Goal: Task Accomplishment & Management: Manage account settings

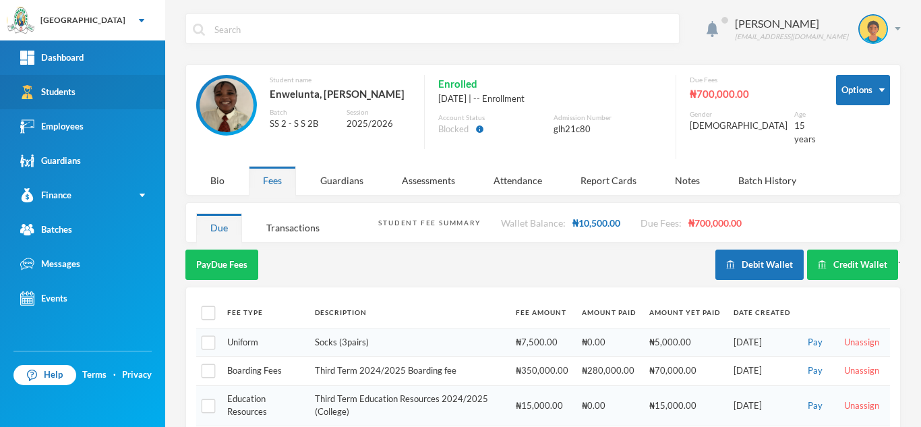
click at [130, 89] on link "Students" at bounding box center [82, 92] width 165 height 34
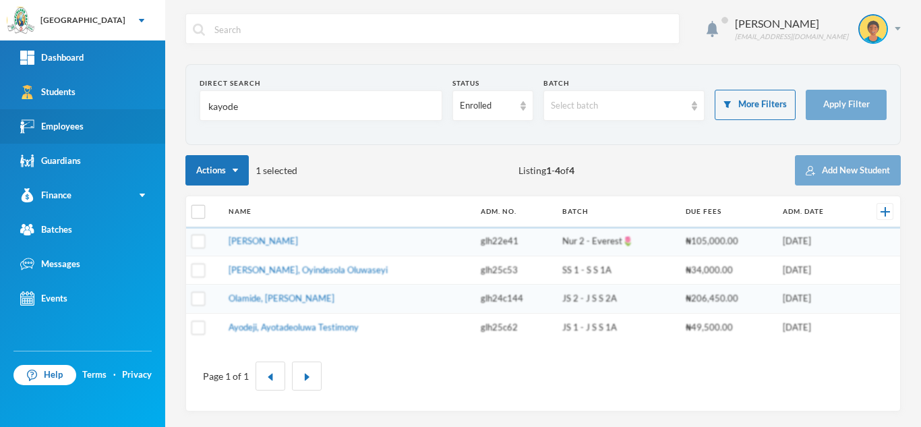
drag, startPoint x: 212, startPoint y: 110, endPoint x: 100, endPoint y: 119, distance: 112.3
click at [100, 119] on div "Greenland Hall Your Bluebic Account Greenland Hall Add a New School Dashboard S…" at bounding box center [460, 213] width 921 height 427
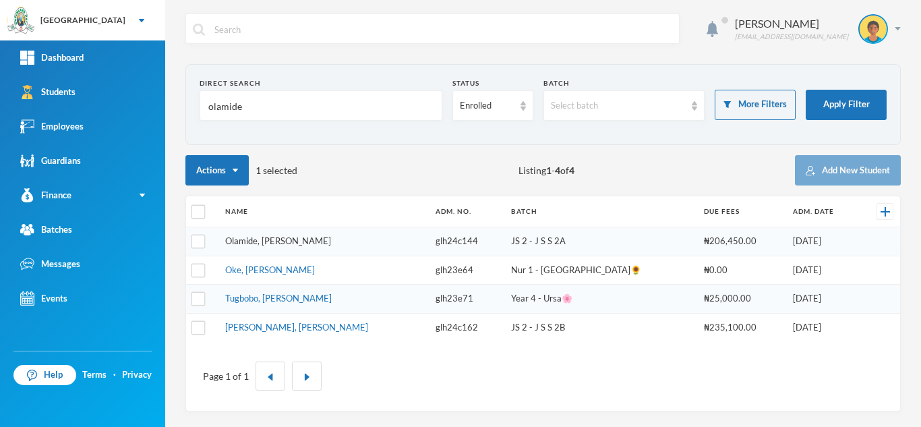
type input "olamide"
click at [303, 245] on link "Olamide, [PERSON_NAME]" at bounding box center [278, 240] width 106 height 11
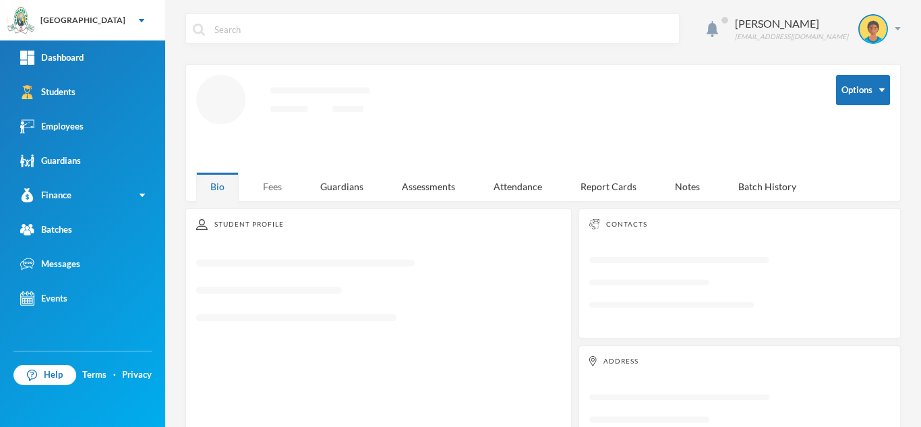
click at [274, 190] on div "Fees" at bounding box center [272, 186] width 47 height 29
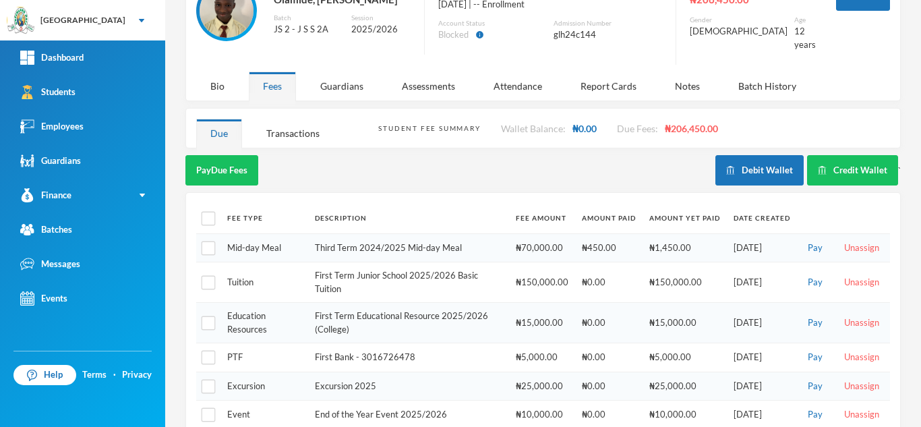
scroll to position [111, 0]
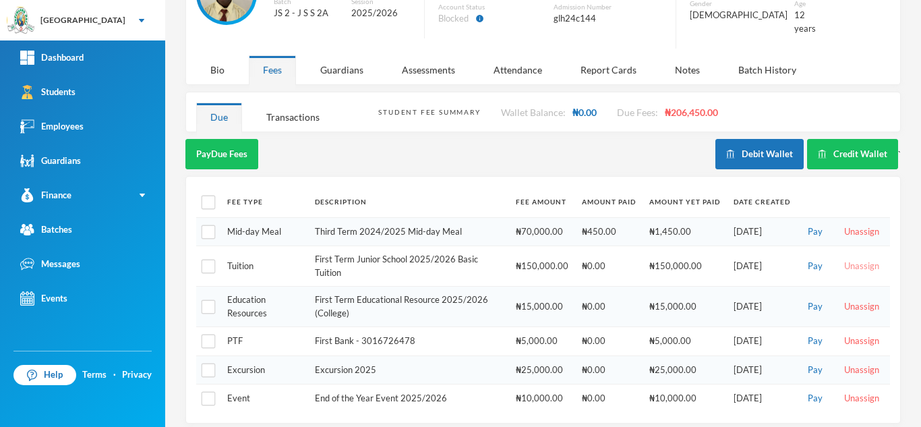
click at [847, 259] on button "Unassign" at bounding box center [861, 266] width 43 height 15
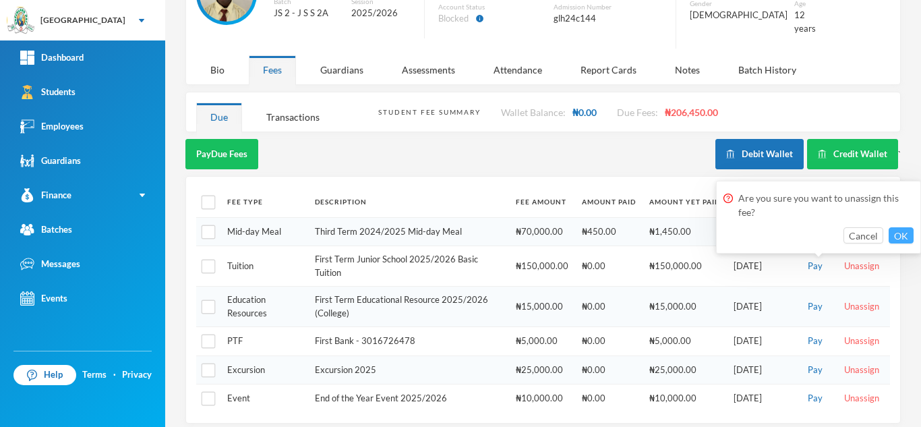
click at [901, 233] on button "OK" at bounding box center [901, 235] width 25 height 16
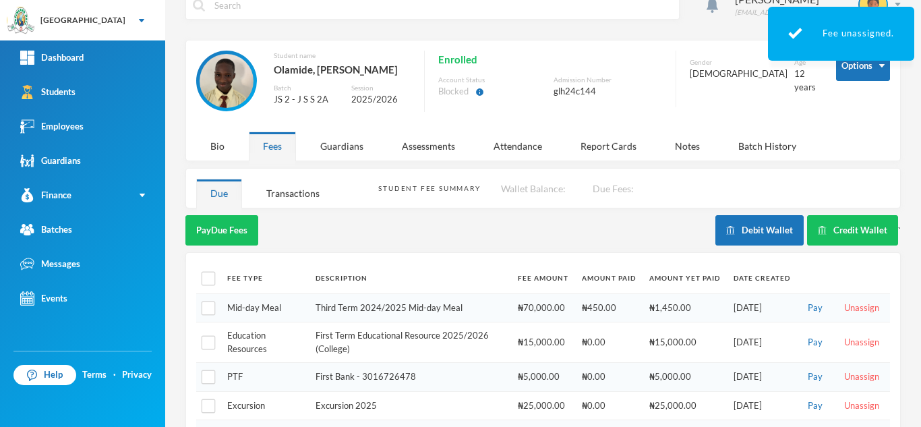
scroll to position [70, 0]
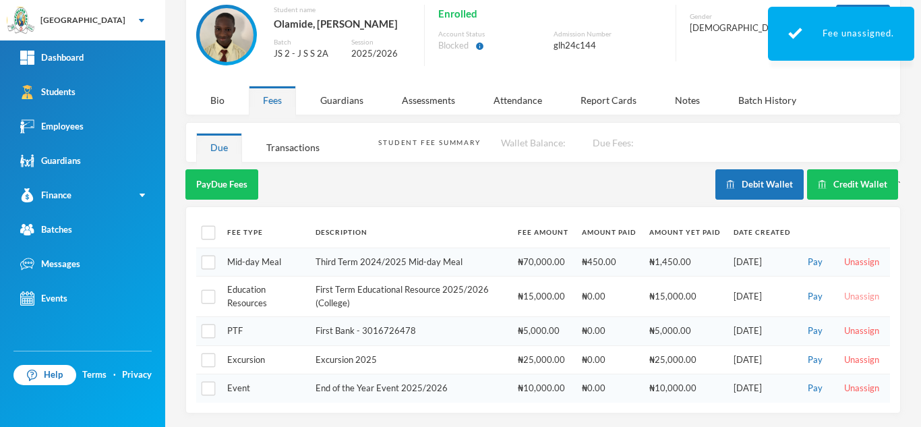
click at [840, 294] on button "Unassign" at bounding box center [861, 296] width 43 height 15
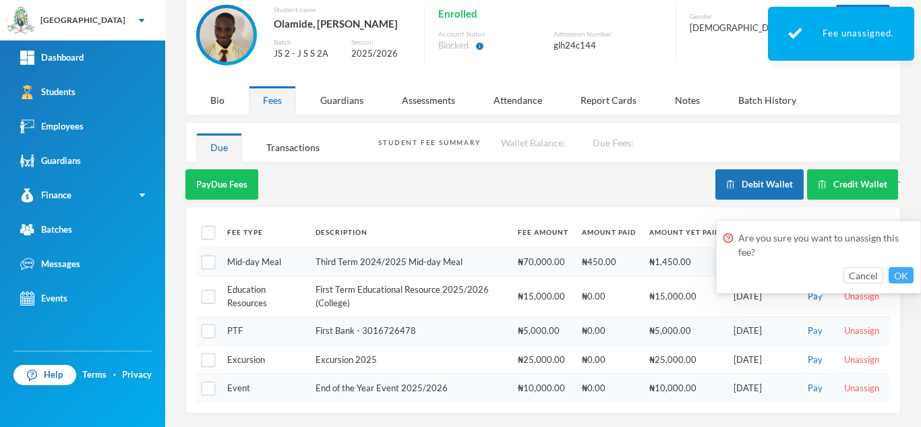
click at [898, 276] on button "OK" at bounding box center [901, 275] width 25 height 16
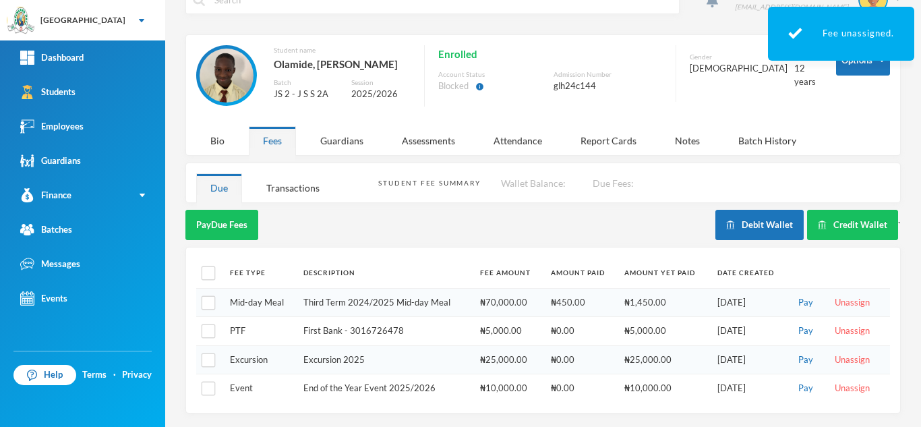
scroll to position [30, 0]
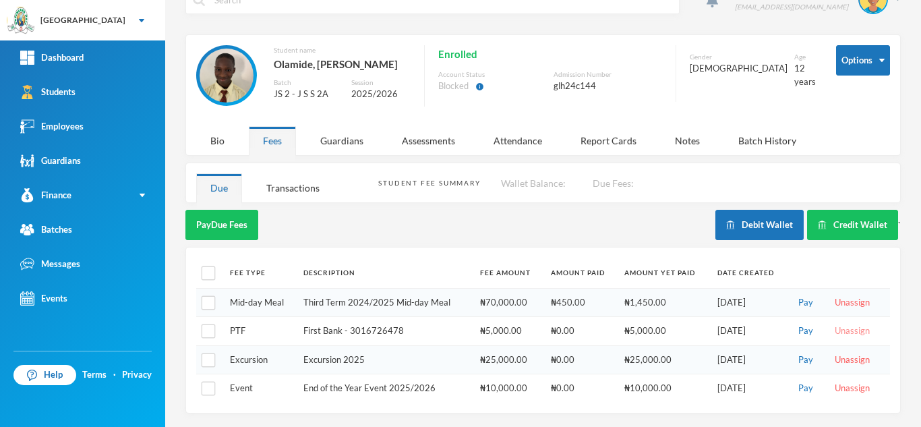
click at [838, 329] on button "Unassign" at bounding box center [852, 331] width 43 height 15
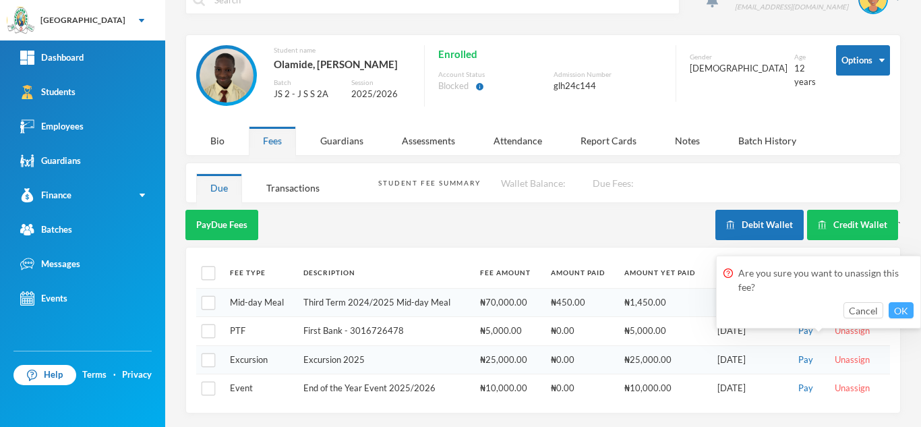
click at [906, 307] on button "OK" at bounding box center [901, 310] width 25 height 16
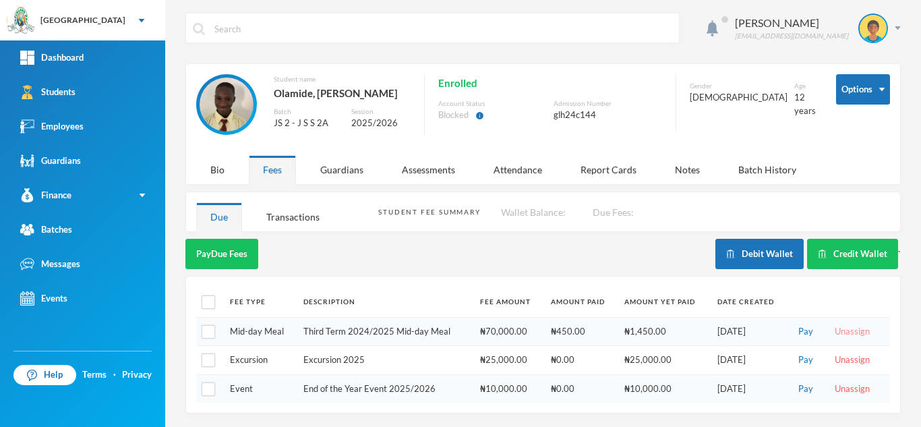
scroll to position [1, 0]
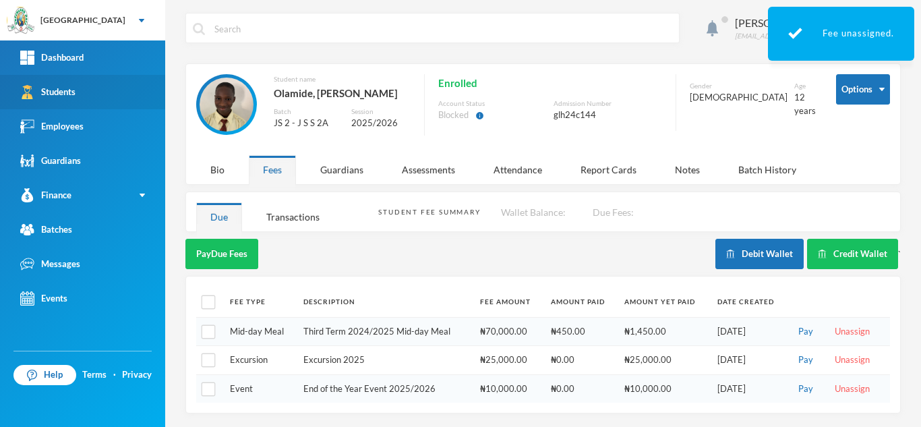
click at [100, 93] on link "Students" at bounding box center [82, 92] width 165 height 34
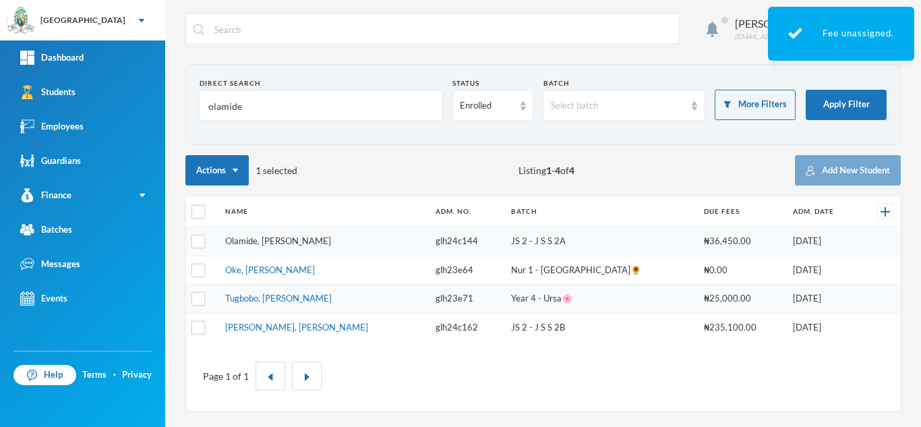
click at [272, 243] on link "Olamide, Ayodeji Richard" at bounding box center [278, 240] width 106 height 11
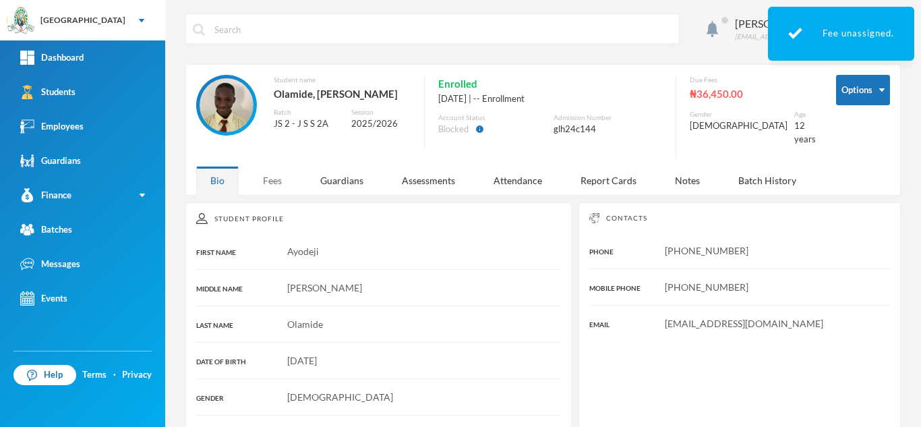
click at [275, 173] on div "Fees" at bounding box center [272, 180] width 47 height 29
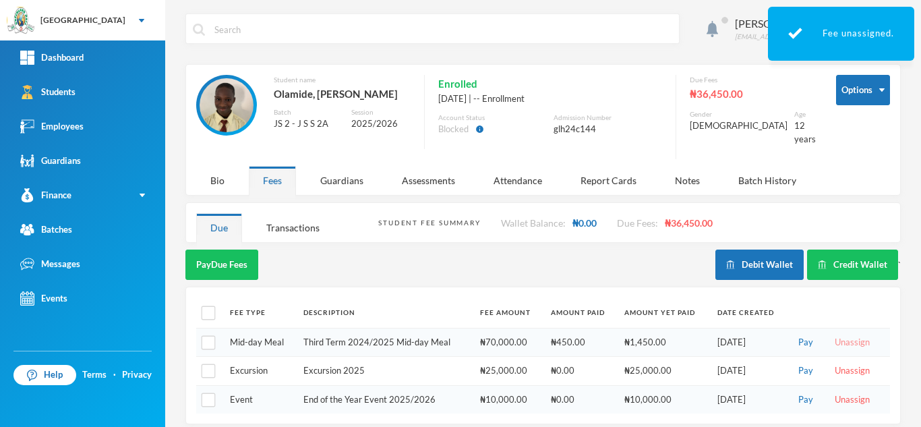
click at [838, 335] on button "Unassign" at bounding box center [852, 342] width 43 height 15
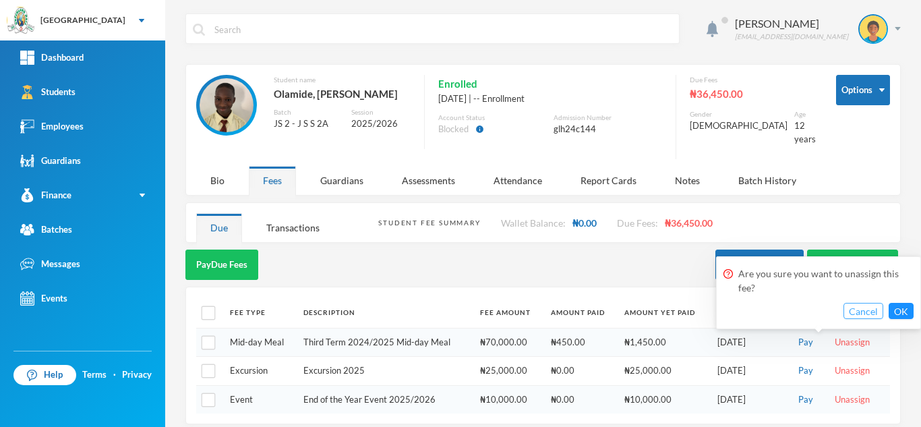
click at [865, 314] on button "Cancel" at bounding box center [864, 311] width 40 height 16
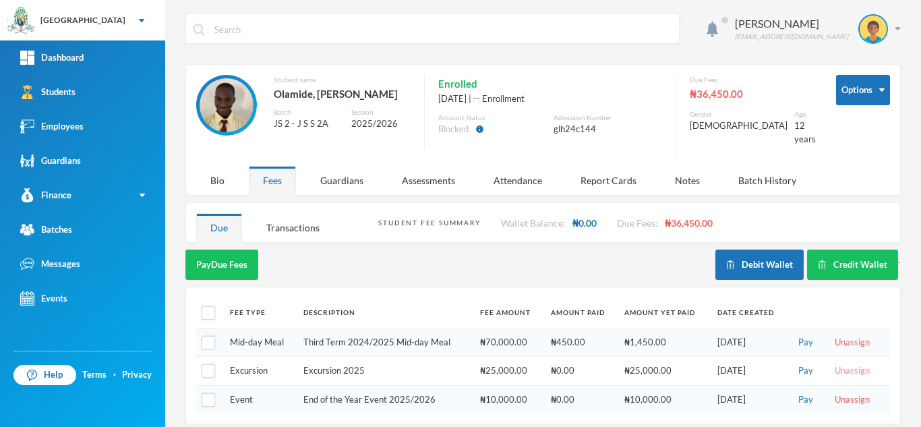
click at [844, 363] on button "Unassign" at bounding box center [852, 370] width 43 height 15
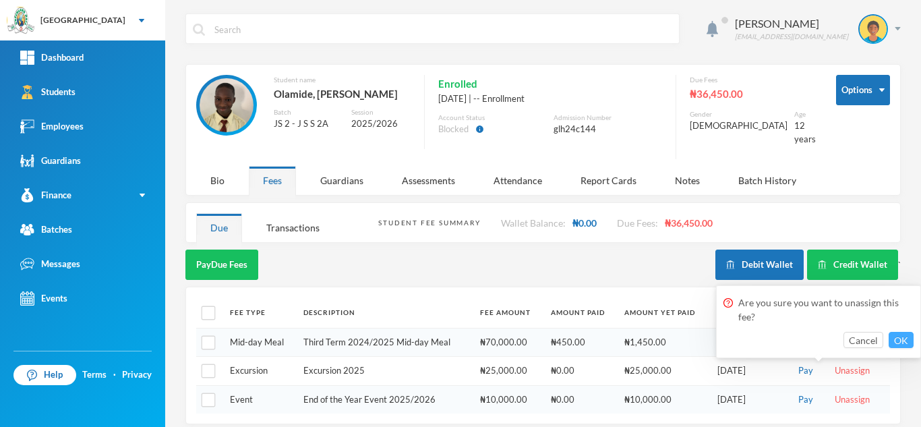
click at [898, 336] on button "OK" at bounding box center [901, 340] width 25 height 16
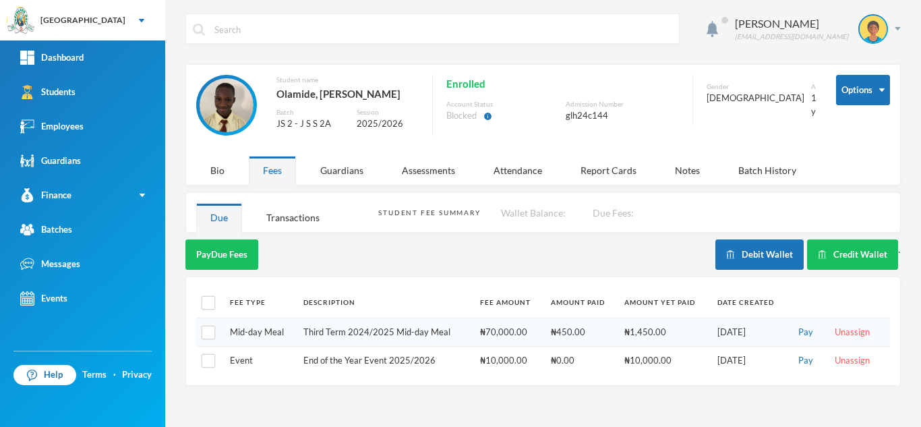
click at [836, 390] on div "Aderogba Olumide olumide.aderogba@greenlandhall.org Options Student name Olamid…" at bounding box center [543, 213] width 756 height 427
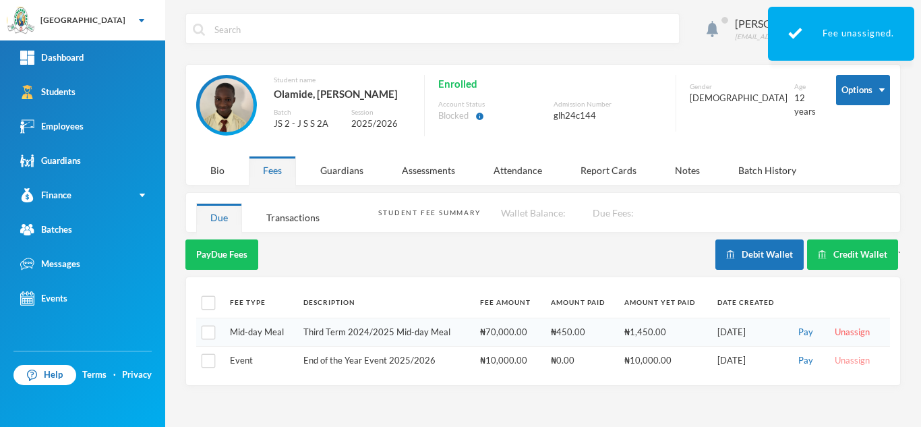
click at [844, 355] on button "Unassign" at bounding box center [852, 360] width 43 height 15
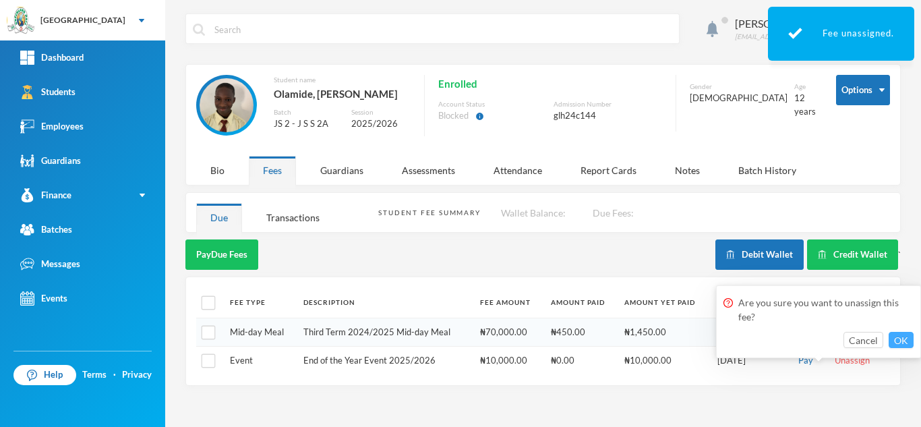
click at [905, 339] on button "OK" at bounding box center [901, 340] width 25 height 16
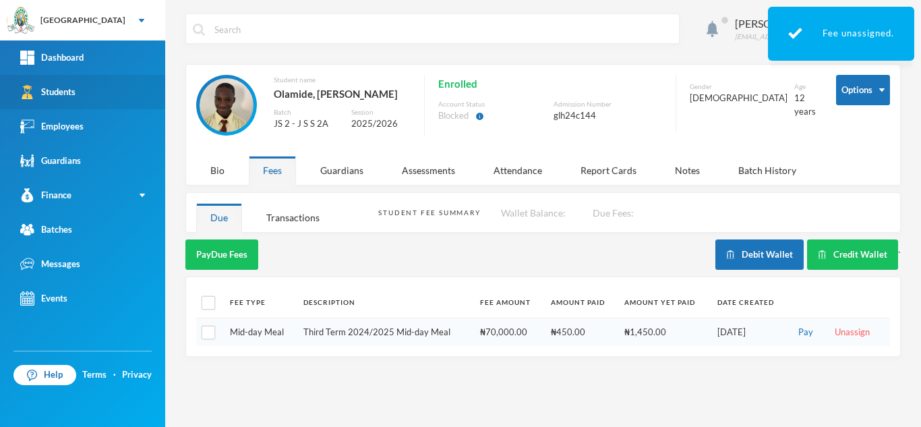
click at [86, 92] on link "Students" at bounding box center [82, 92] width 165 height 34
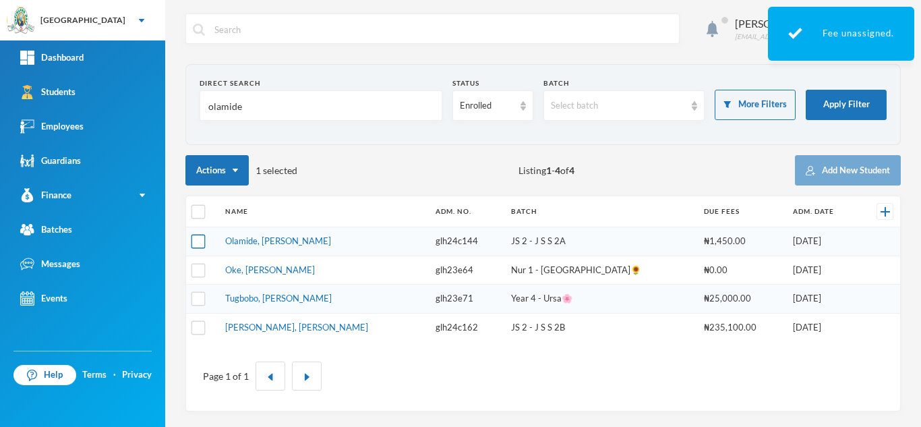
click at [198, 241] on input "checkbox" at bounding box center [199, 242] width 14 height 14
checkbox input "true"
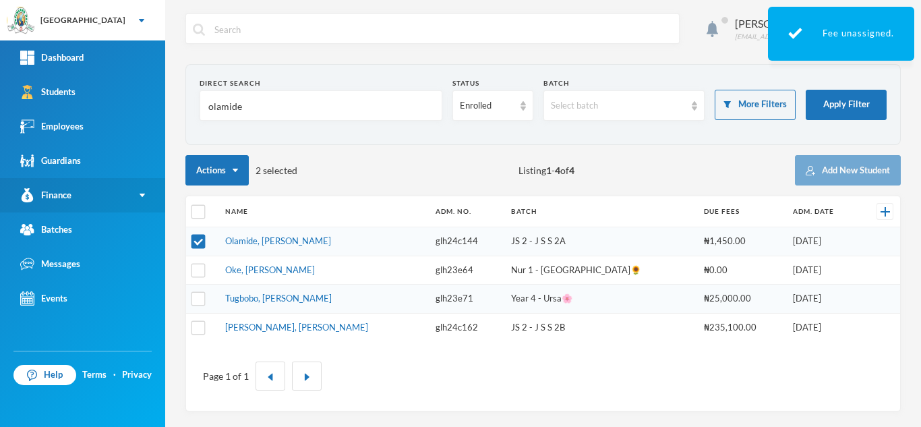
click at [119, 189] on link "Finance" at bounding box center [82, 195] width 165 height 34
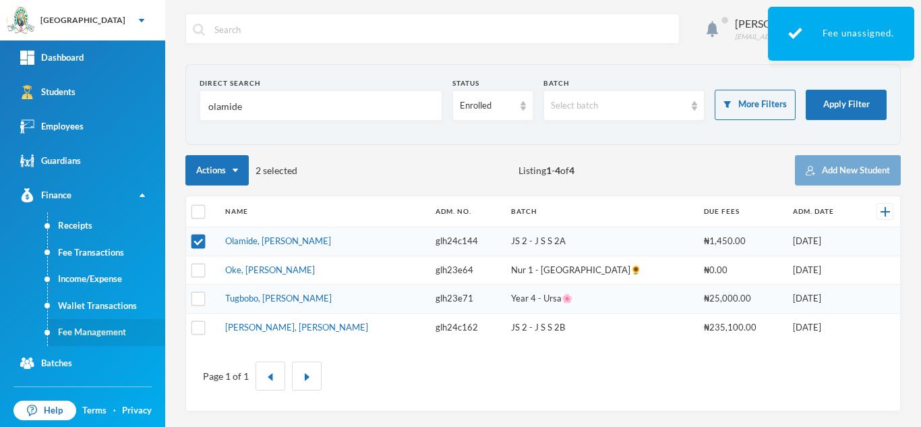
click at [98, 328] on link "Fee Management" at bounding box center [106, 332] width 117 height 27
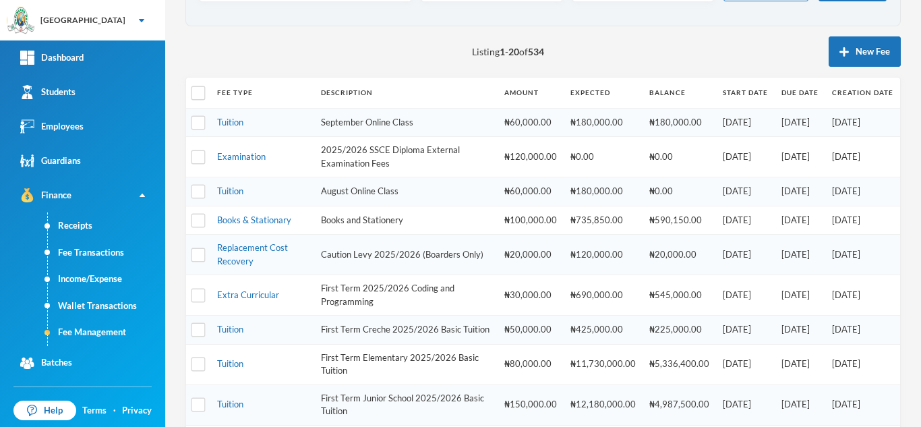
scroll to position [138, 0]
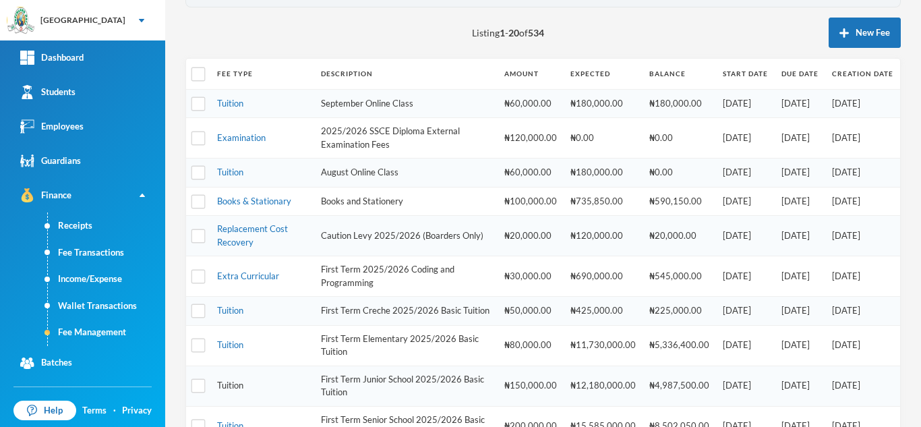
click at [226, 390] on link "Tuition" at bounding box center [230, 385] width 26 height 11
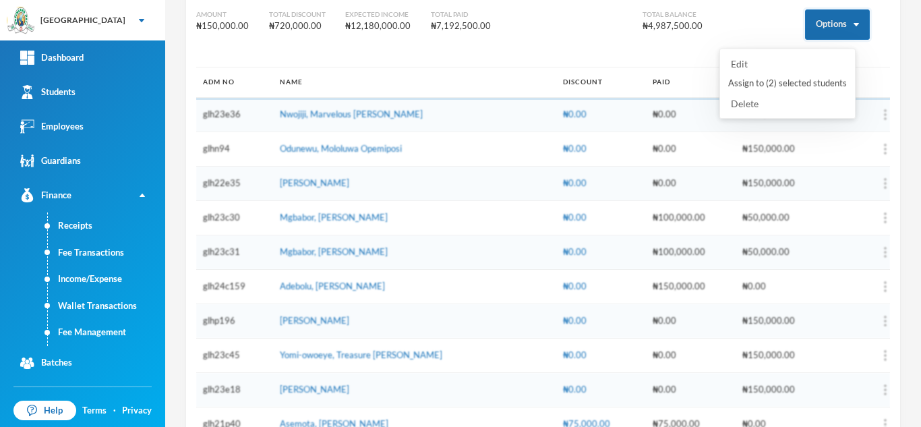
click at [807, 32] on button "Options" at bounding box center [837, 24] width 65 height 30
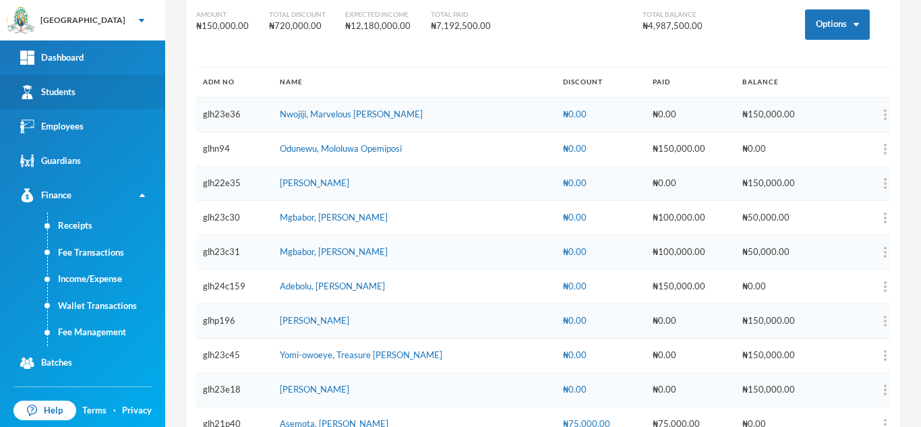
click at [105, 98] on link "Students" at bounding box center [82, 92] width 165 height 34
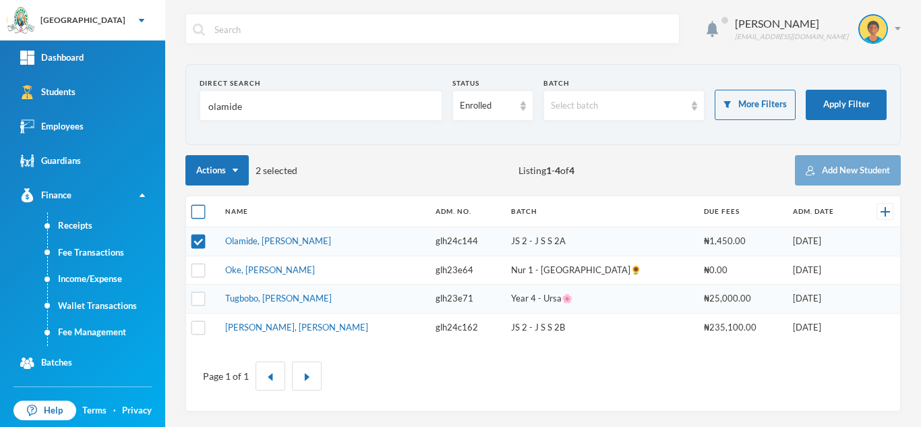
click at [199, 214] on input "checkbox" at bounding box center [199, 212] width 14 height 14
checkbox input "true"
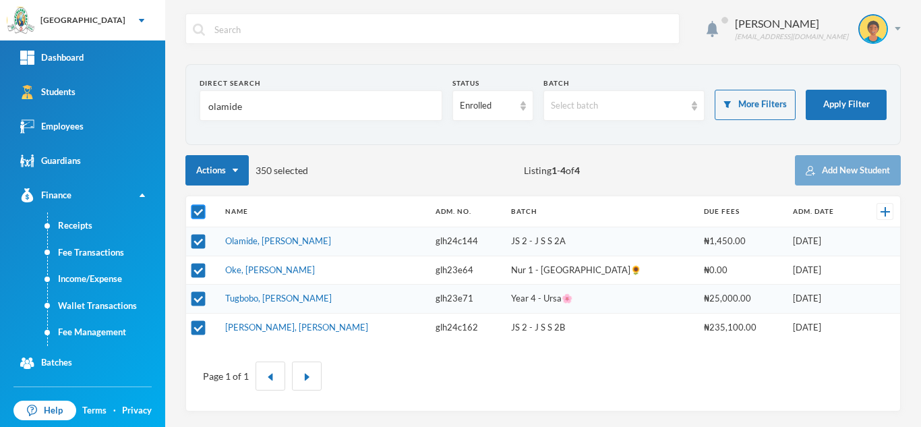
click at [199, 214] on input "checkbox" at bounding box center [199, 212] width 14 height 14
checkbox input "false"
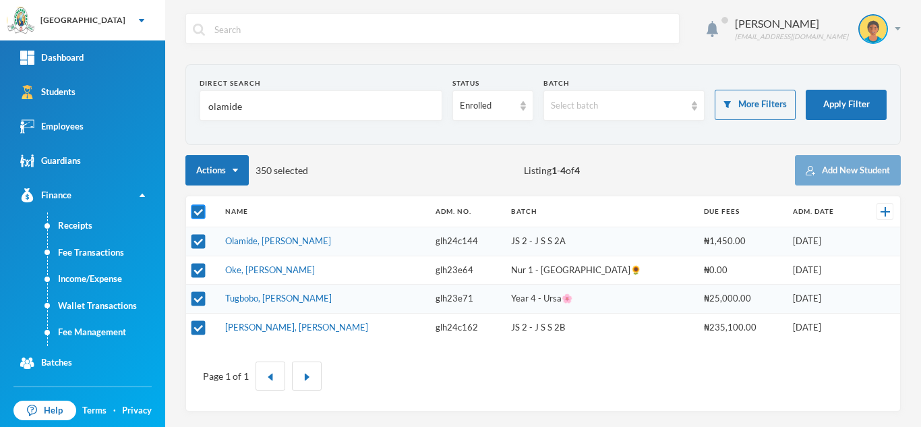
checkbox input "false"
click at [198, 241] on input "checkbox" at bounding box center [199, 242] width 14 height 14
checkbox input "true"
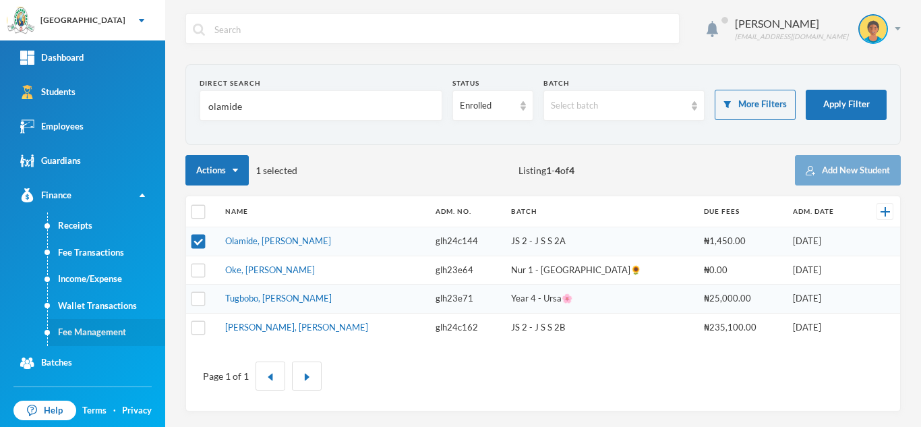
click at [122, 324] on link "Fee Management" at bounding box center [106, 332] width 117 height 27
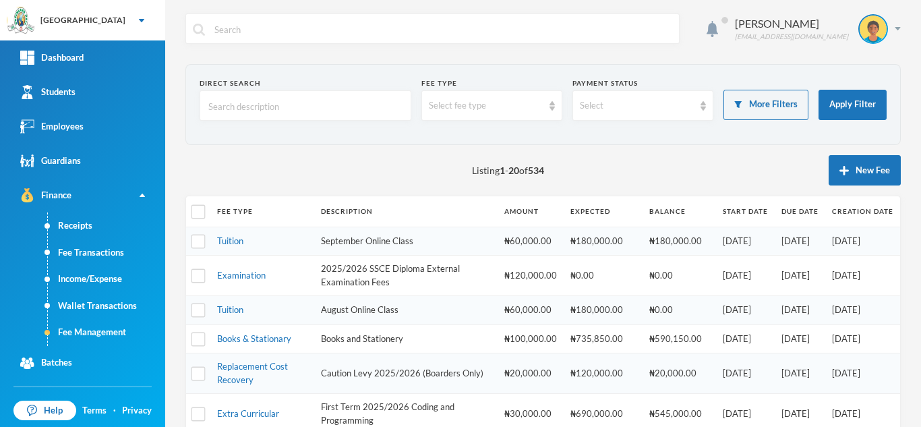
scroll to position [250, 0]
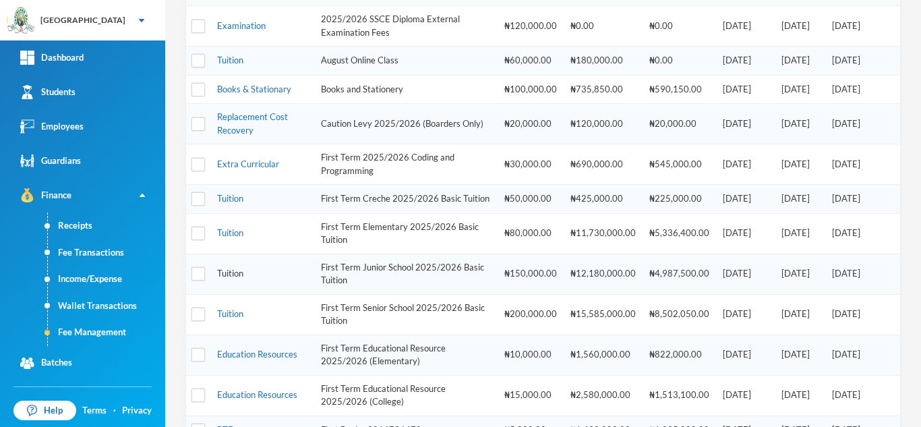
click at [225, 279] on link "Tuition" at bounding box center [230, 273] width 26 height 11
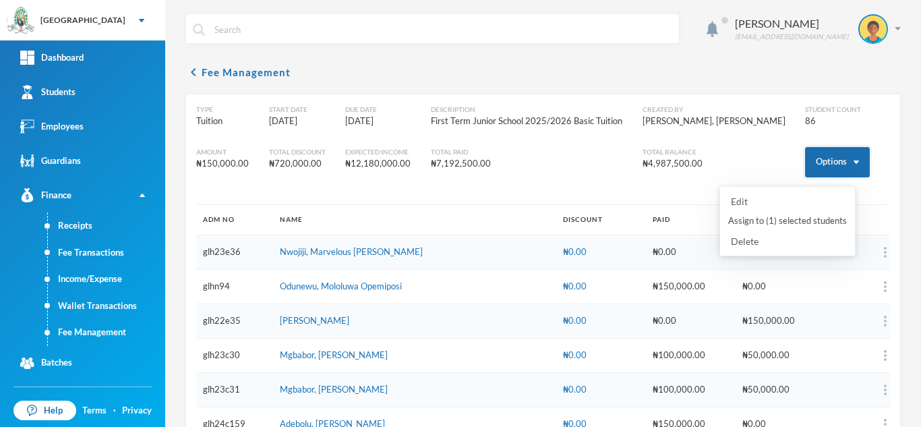
click at [814, 157] on button "Options" at bounding box center [837, 162] width 65 height 30
click at [800, 218] on button "Assign to ( 1 ) selected students" at bounding box center [787, 221] width 121 height 24
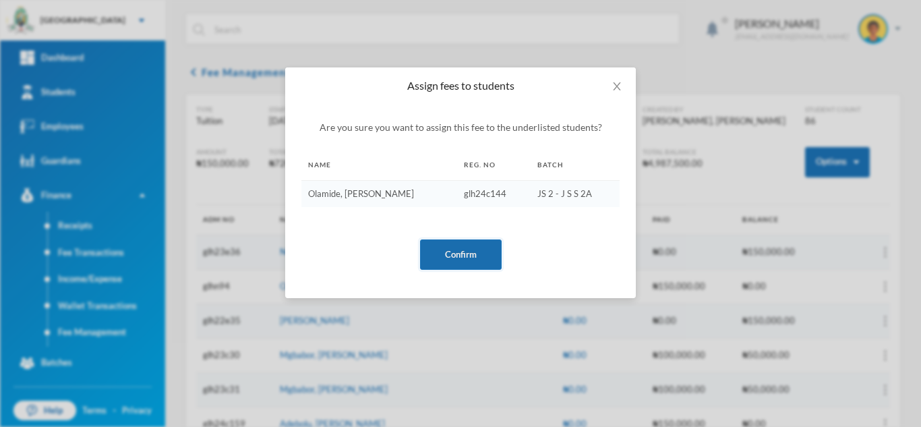
click at [464, 258] on button "Confirm" at bounding box center [461, 254] width 82 height 30
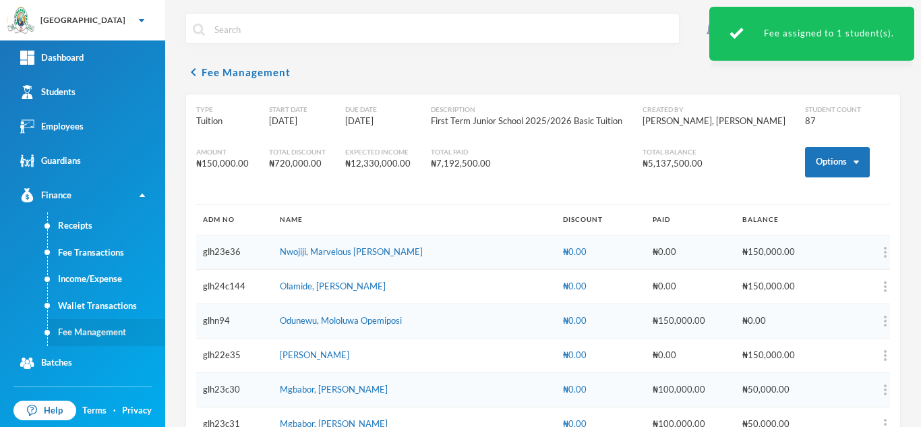
click at [109, 335] on link "Fee Management" at bounding box center [106, 332] width 117 height 27
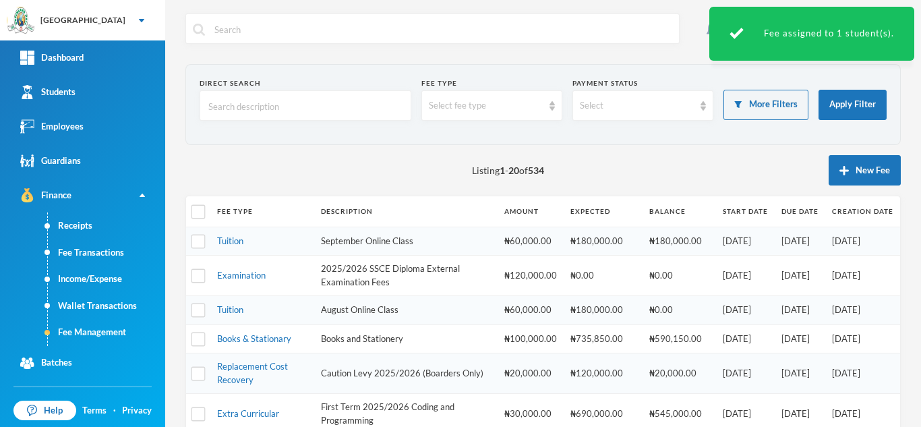
scroll to position [347, 0]
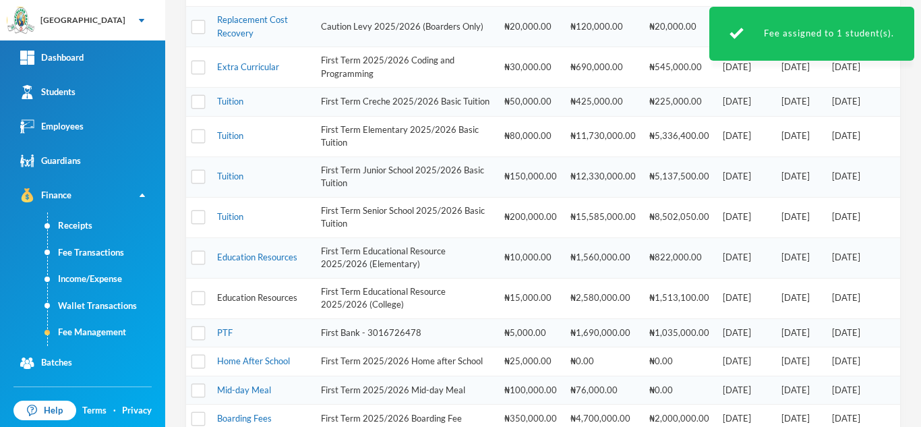
click at [242, 303] on link "Education Resources" at bounding box center [257, 297] width 80 height 11
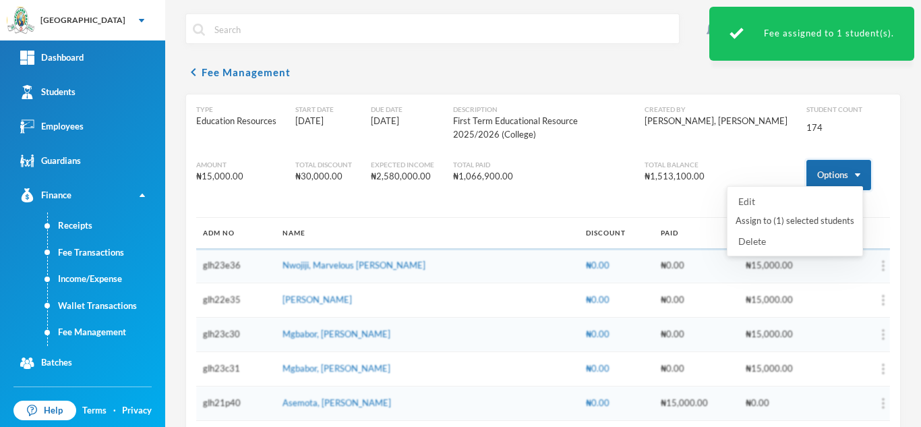
click at [823, 160] on button "Options" at bounding box center [839, 175] width 65 height 30
click at [811, 218] on button "Assign to ( 1 ) selected students" at bounding box center [794, 221] width 121 height 24
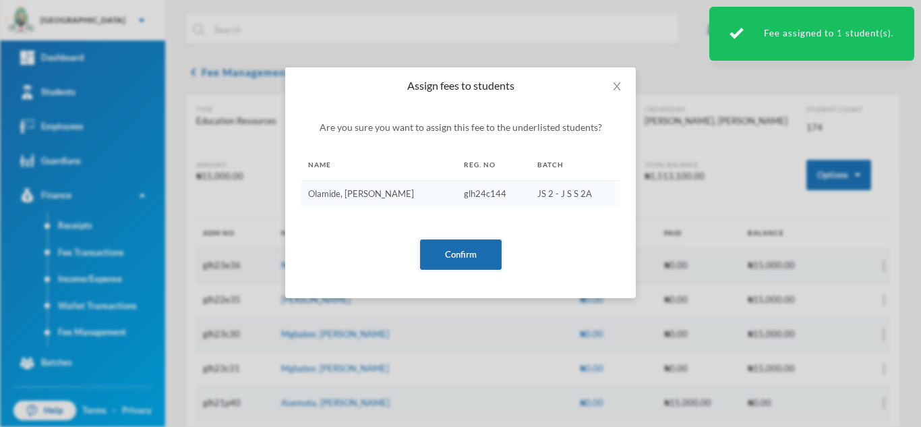
click at [461, 251] on button "Confirm" at bounding box center [461, 254] width 82 height 30
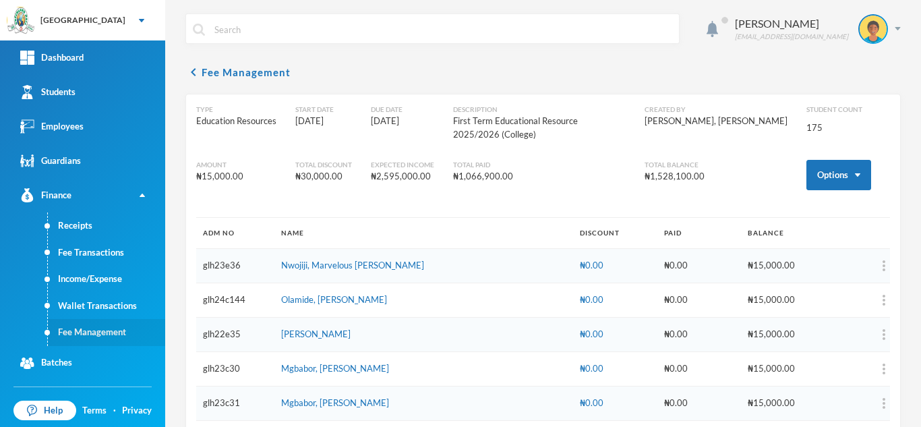
click at [124, 319] on link "Fee Management" at bounding box center [106, 332] width 117 height 27
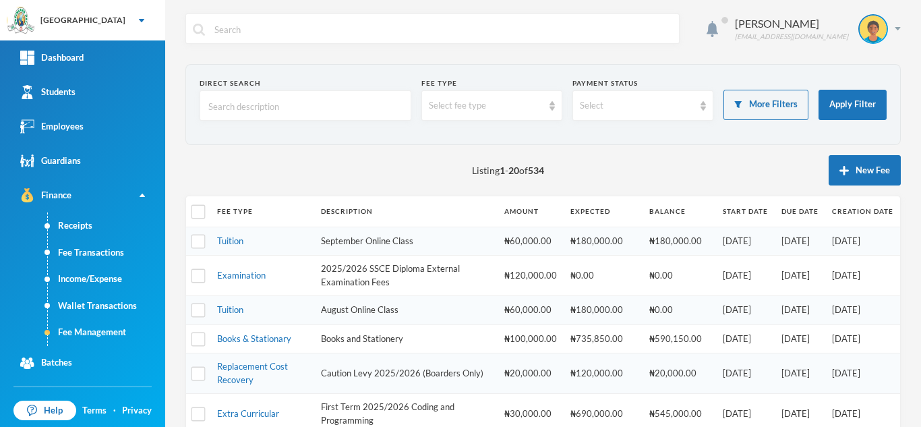
scroll to position [586, 0]
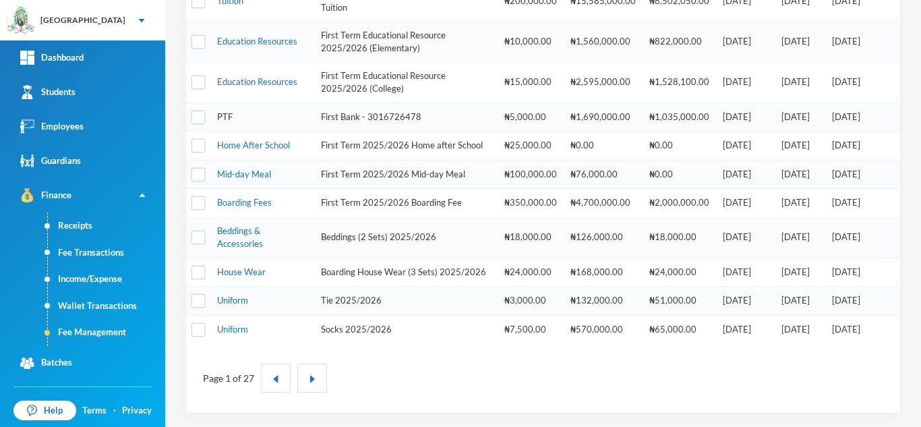
click at [224, 111] on link "PTF" at bounding box center [225, 116] width 16 height 11
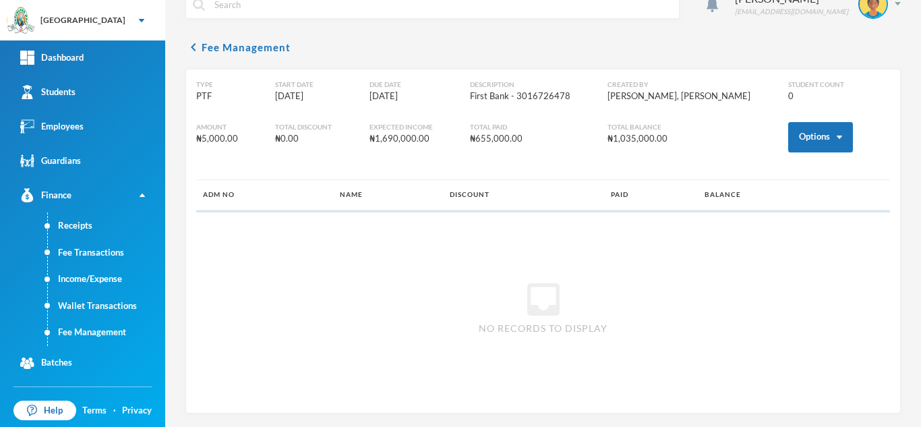
scroll to position [25, 0]
click at [798, 133] on button "Options" at bounding box center [820, 137] width 65 height 30
click at [780, 198] on button "Assign to ( 1 ) selected students" at bounding box center [770, 196] width 121 height 24
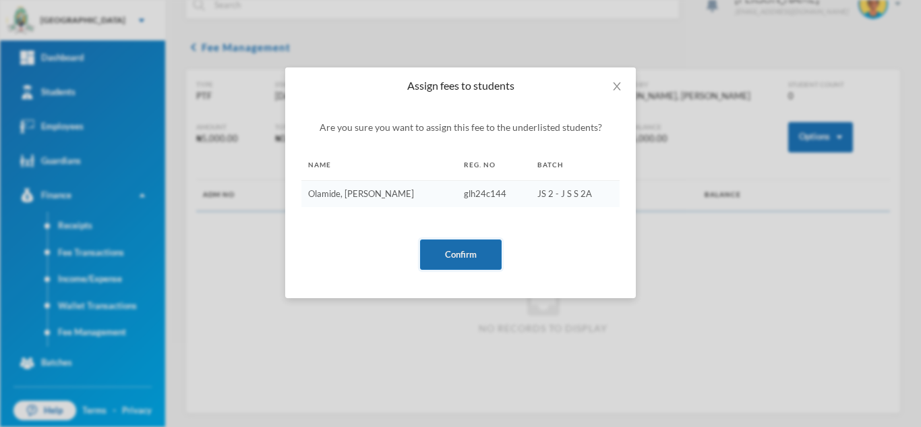
click at [463, 254] on button "Confirm" at bounding box center [461, 254] width 82 height 30
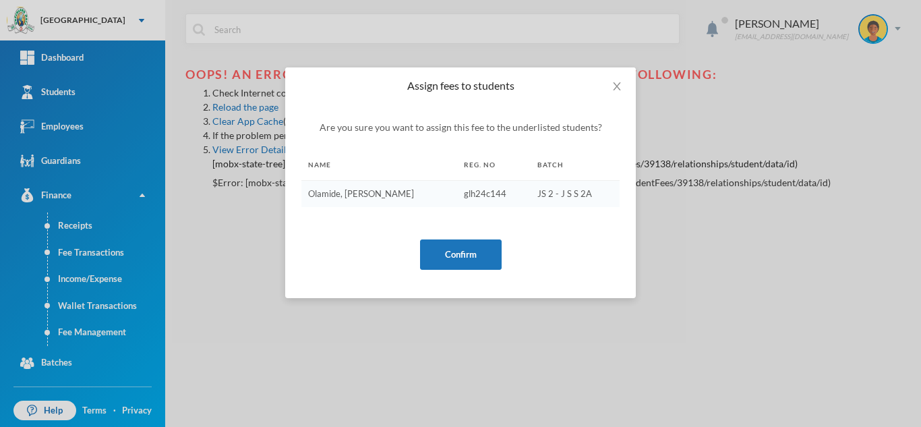
scroll to position [0, 0]
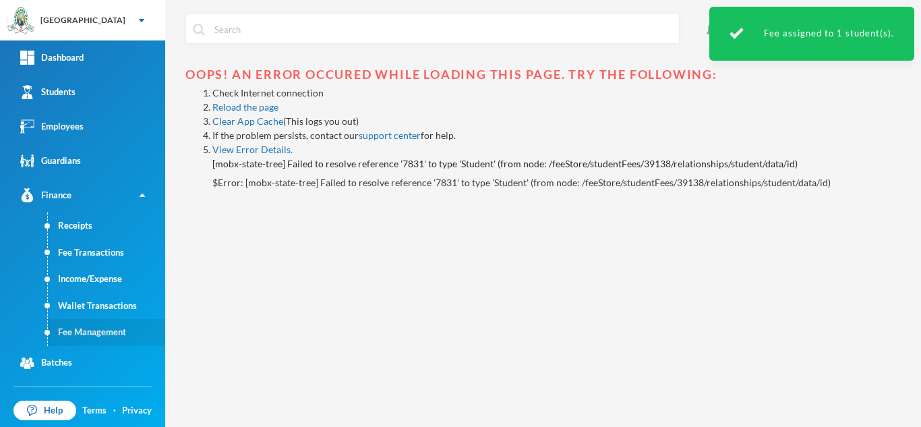
click at [113, 331] on link "Fee Management" at bounding box center [106, 332] width 117 height 27
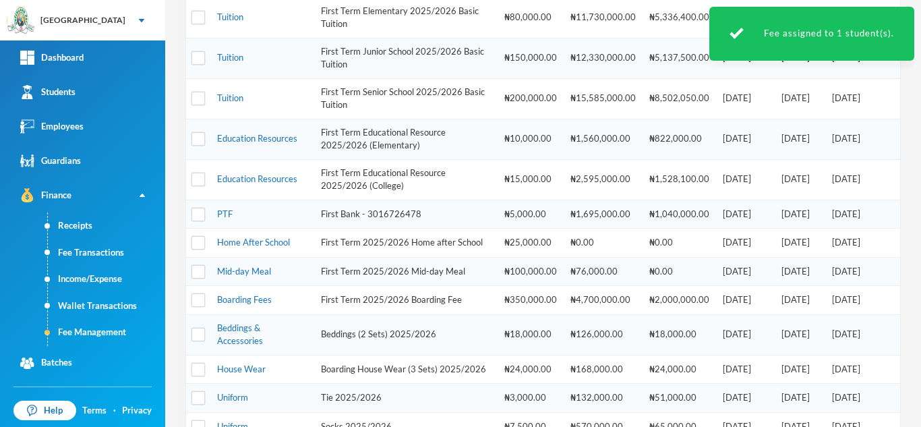
scroll to position [586, 0]
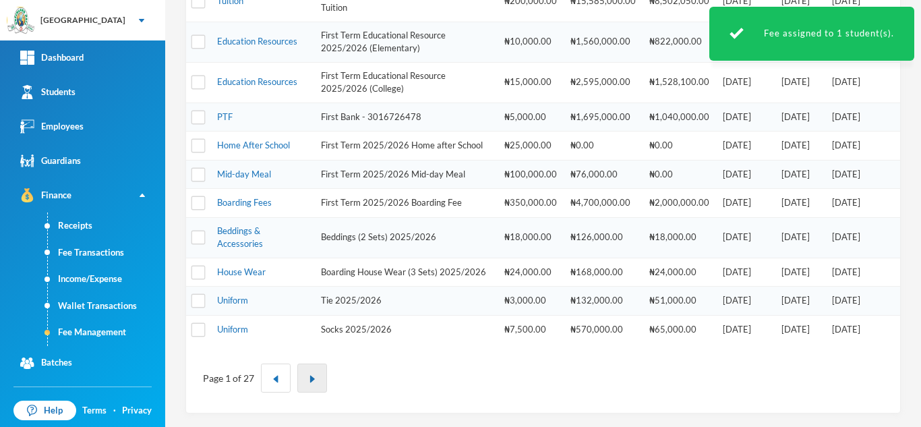
click at [315, 377] on img "button" at bounding box center [312, 379] width 8 height 8
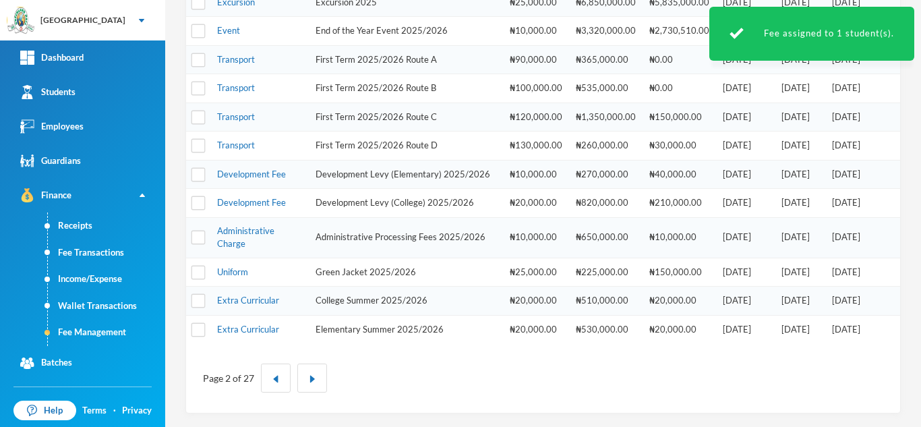
scroll to position [85, 0]
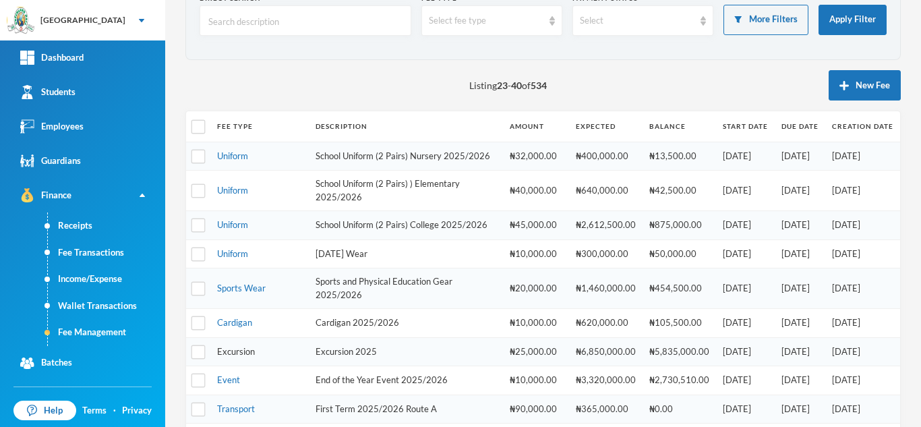
click at [233, 357] on link "Excursion" at bounding box center [236, 351] width 38 height 11
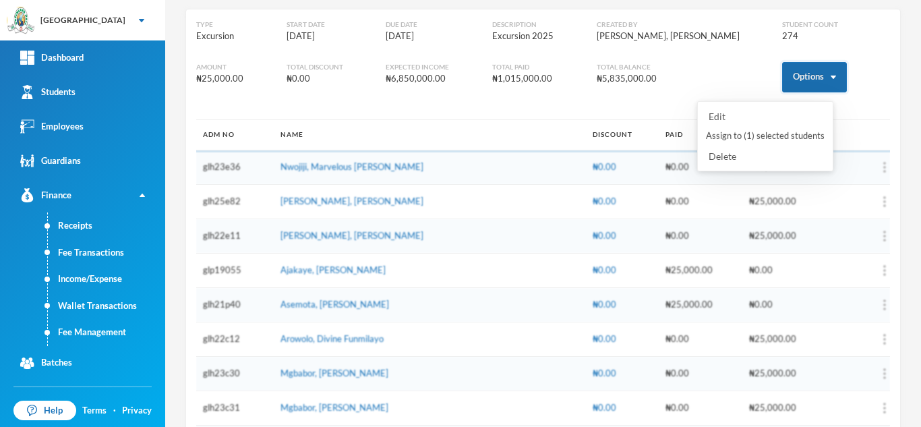
click at [795, 83] on button "Options" at bounding box center [814, 77] width 65 height 30
click at [778, 135] on button "Assign to ( 1 ) selected students" at bounding box center [765, 136] width 121 height 24
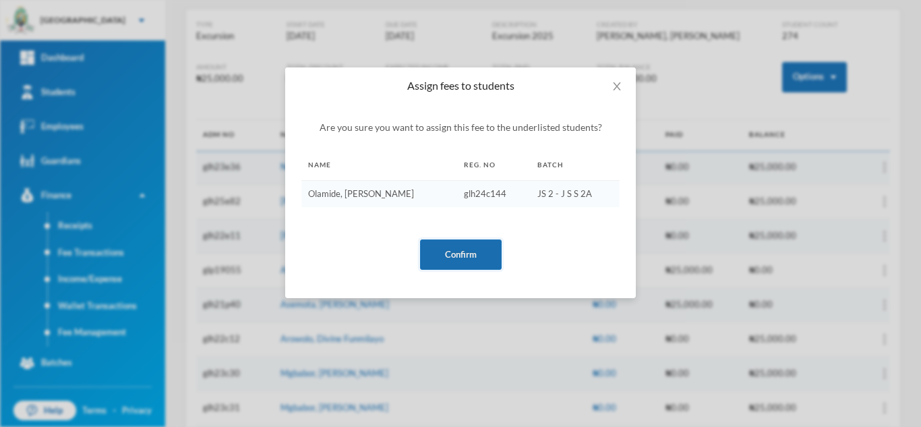
click at [440, 252] on button "Confirm" at bounding box center [461, 254] width 82 height 30
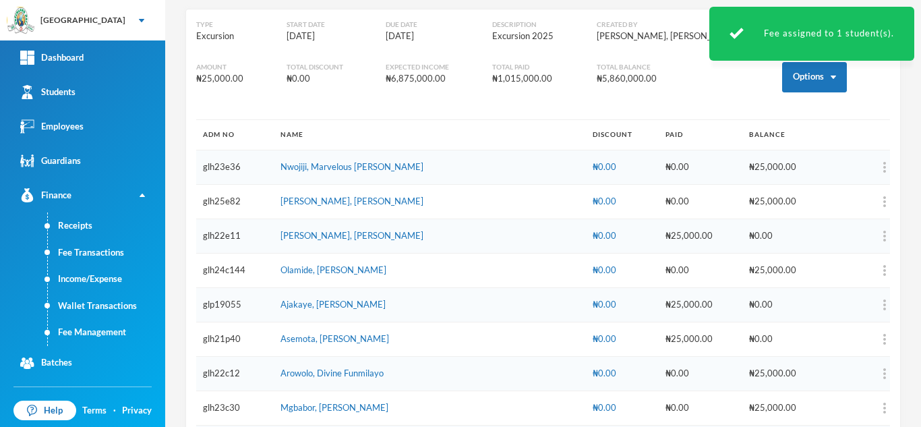
click at [98, 334] on link "Fee Management" at bounding box center [106, 332] width 117 height 27
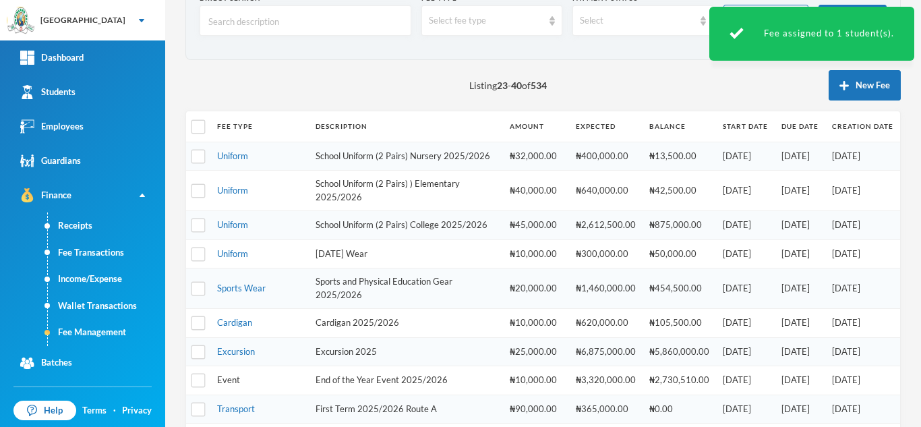
click at [224, 385] on link "Event" at bounding box center [228, 379] width 23 height 11
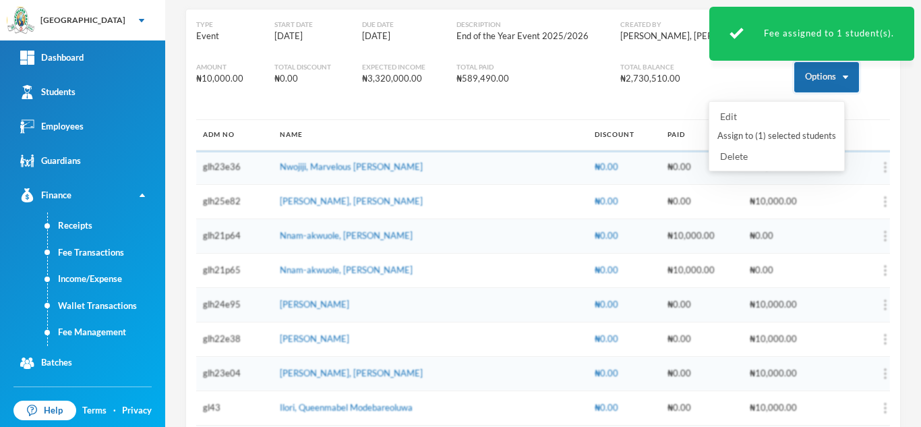
click at [810, 79] on button "Options" at bounding box center [826, 77] width 65 height 30
click at [794, 133] on button "Assign to ( 1 ) selected students" at bounding box center [776, 136] width 121 height 24
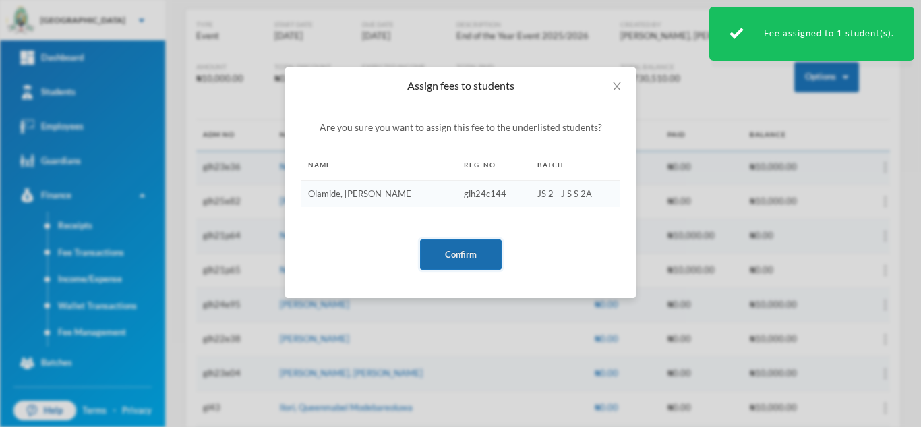
click at [438, 259] on button "Confirm" at bounding box center [461, 254] width 82 height 30
click at [465, 252] on button "Confirm" at bounding box center [461, 254] width 82 height 30
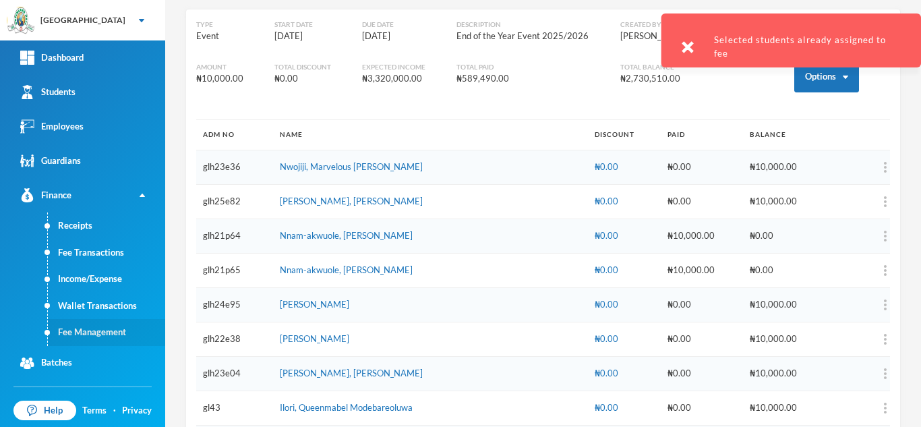
click at [82, 338] on link "Fee Management" at bounding box center [106, 332] width 117 height 27
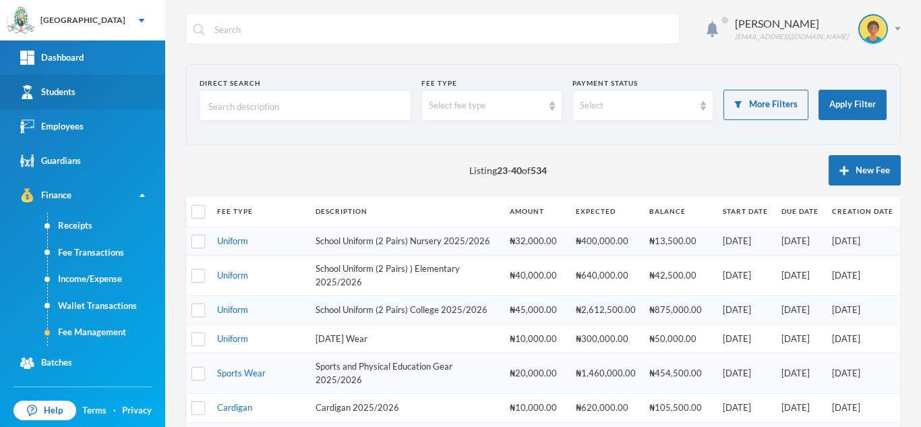
click at [88, 88] on link "Students" at bounding box center [82, 92] width 165 height 34
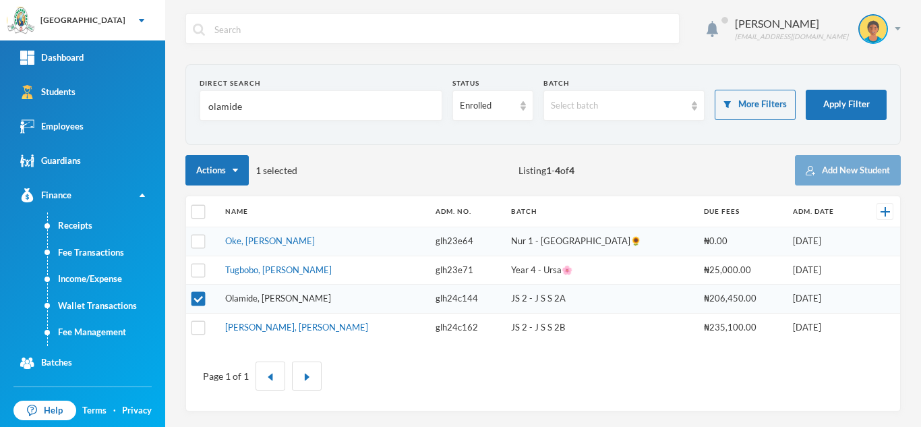
click at [263, 294] on link "Olamide, Ayodeji Richard" at bounding box center [278, 298] width 106 height 11
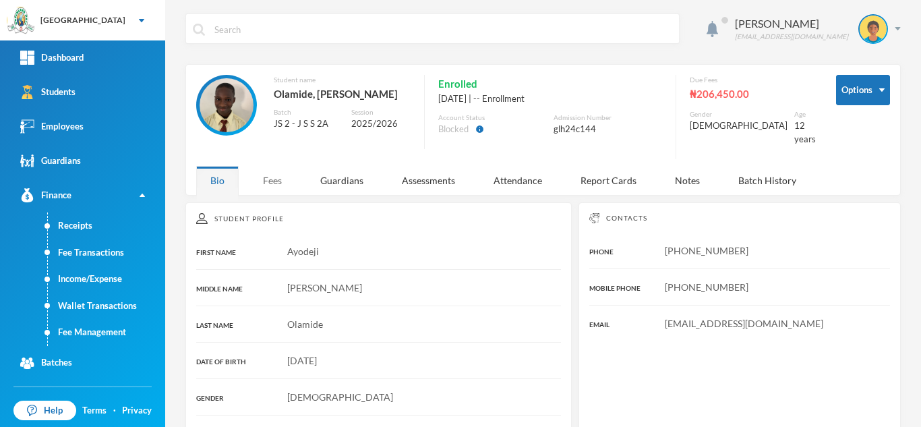
click at [271, 177] on div "Fees" at bounding box center [272, 180] width 47 height 29
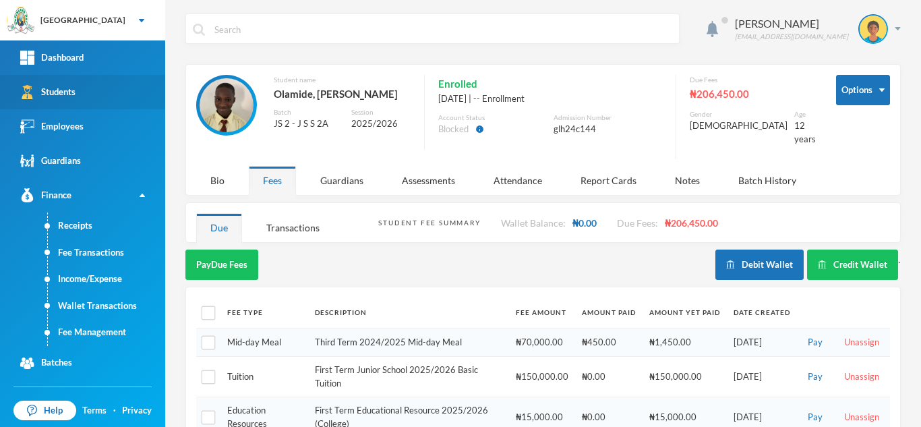
click at [104, 98] on link "Students" at bounding box center [82, 92] width 165 height 34
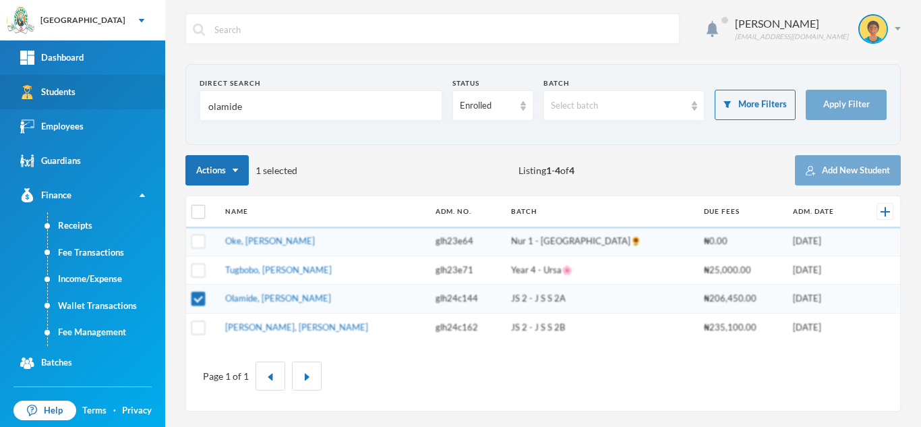
drag, startPoint x: 203, startPoint y: 107, endPoint x: 145, endPoint y: 104, distance: 58.1
click at [145, 104] on div "Greenland Hall Your Bluebic Account Greenland Hall Add a New School Dashboard S…" at bounding box center [460, 213] width 921 height 427
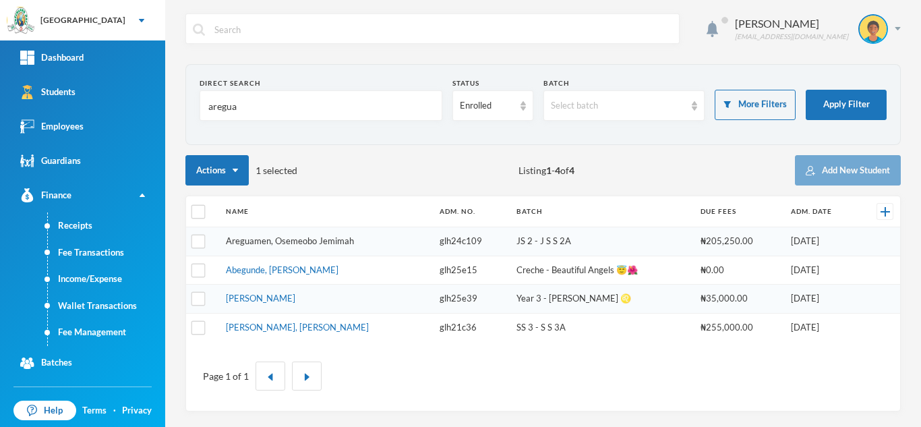
type input "aregua"
click at [278, 243] on link "Areguamen, Osemeobo Jemimah" at bounding box center [290, 240] width 128 height 11
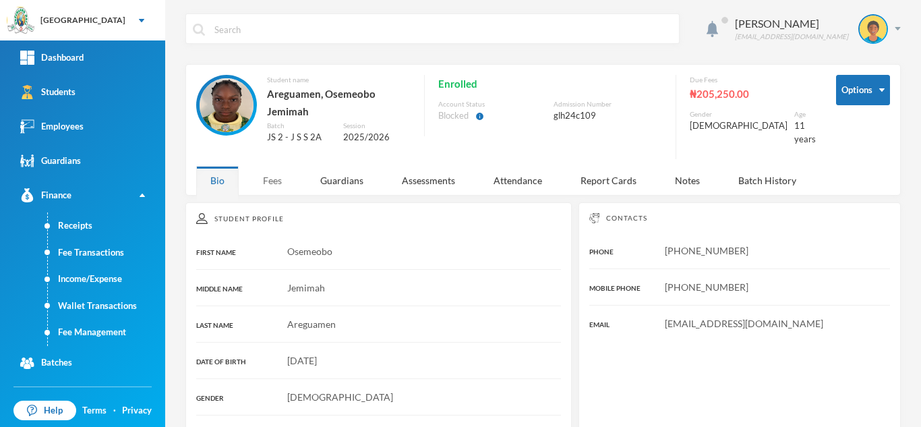
click at [273, 177] on div "Fees" at bounding box center [272, 180] width 47 height 29
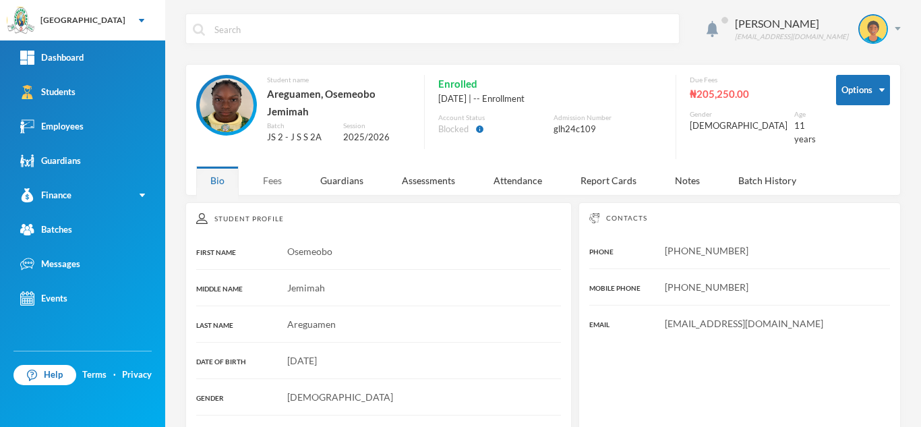
click at [262, 181] on div "Fees" at bounding box center [272, 180] width 47 height 29
